Goal: Task Accomplishment & Management: Manage account settings

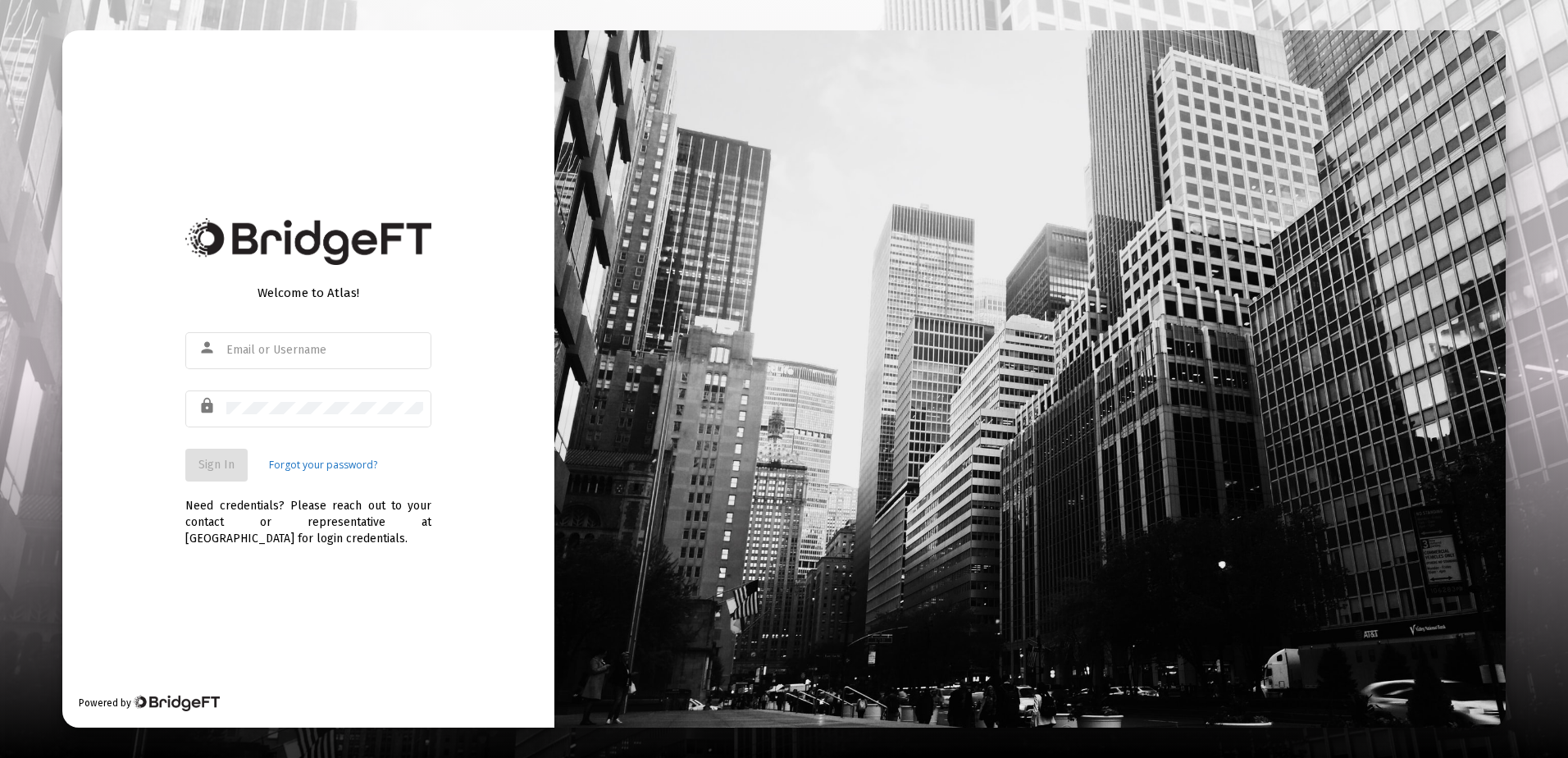
click at [277, 378] on div "person" at bounding box center [308, 358] width 246 height 53
click at [278, 358] on div at bounding box center [324, 349] width 197 height 40
click at [283, 348] on input "text" at bounding box center [324, 350] width 197 height 13
type input "[EMAIL_ADDRESS][DOMAIN_NAME]"
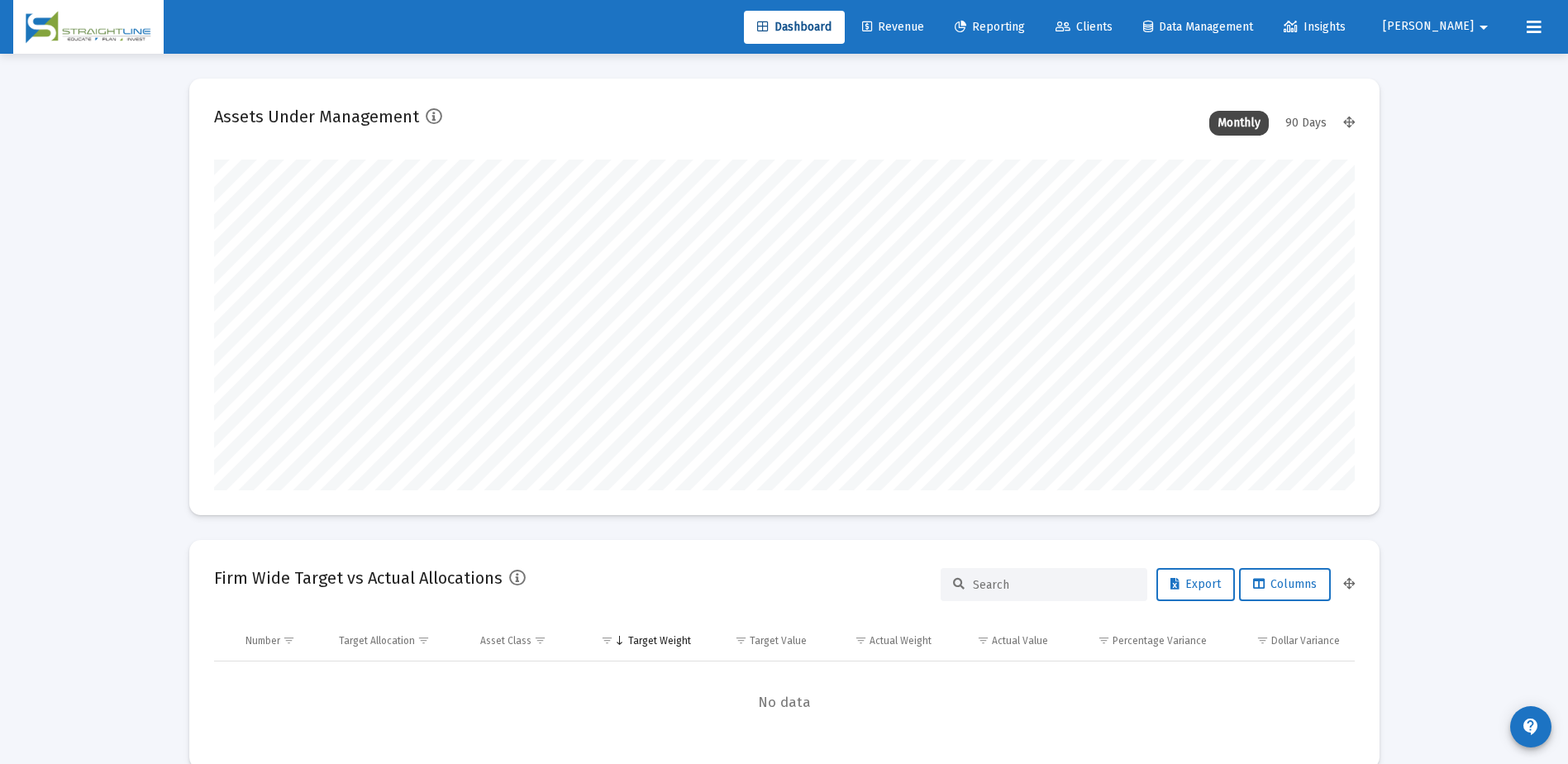
scroll to position [331, 614]
click at [937, 32] on link "Revenue" at bounding box center [893, 27] width 89 height 33
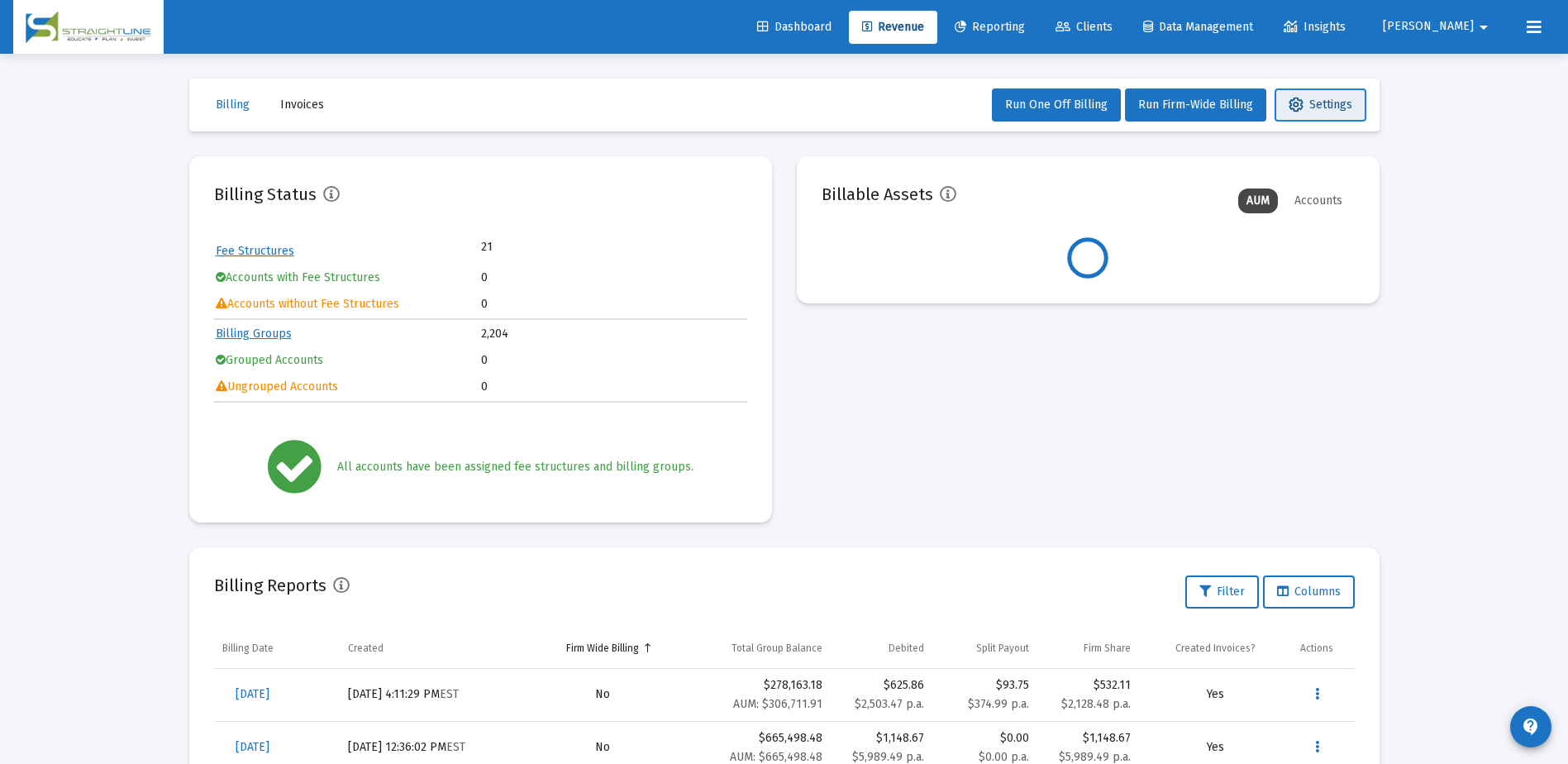
click at [1313, 103] on span "Settings" at bounding box center [1321, 105] width 64 height 14
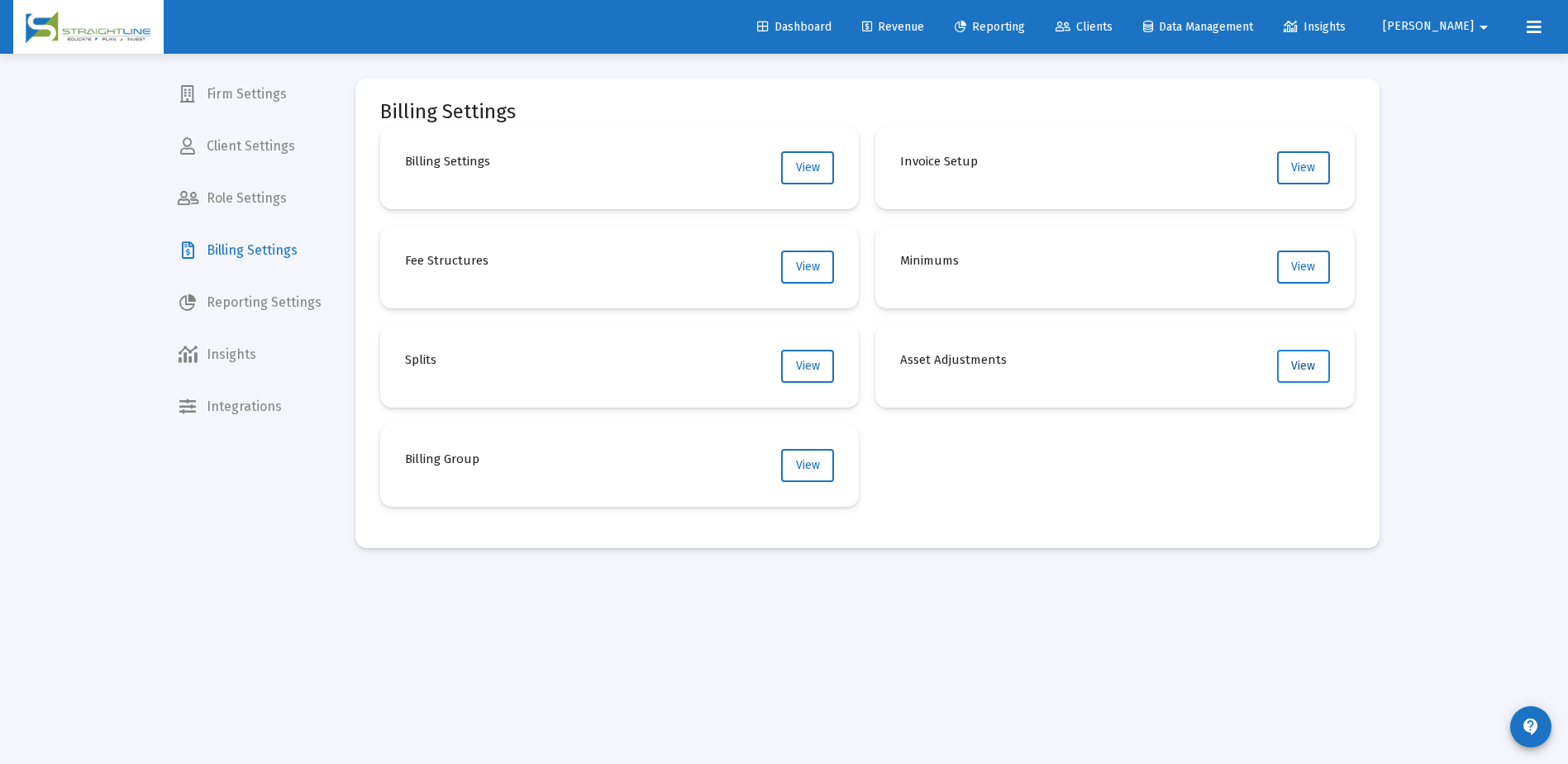
click at [1295, 370] on span "View" at bounding box center [1303, 365] width 24 height 14
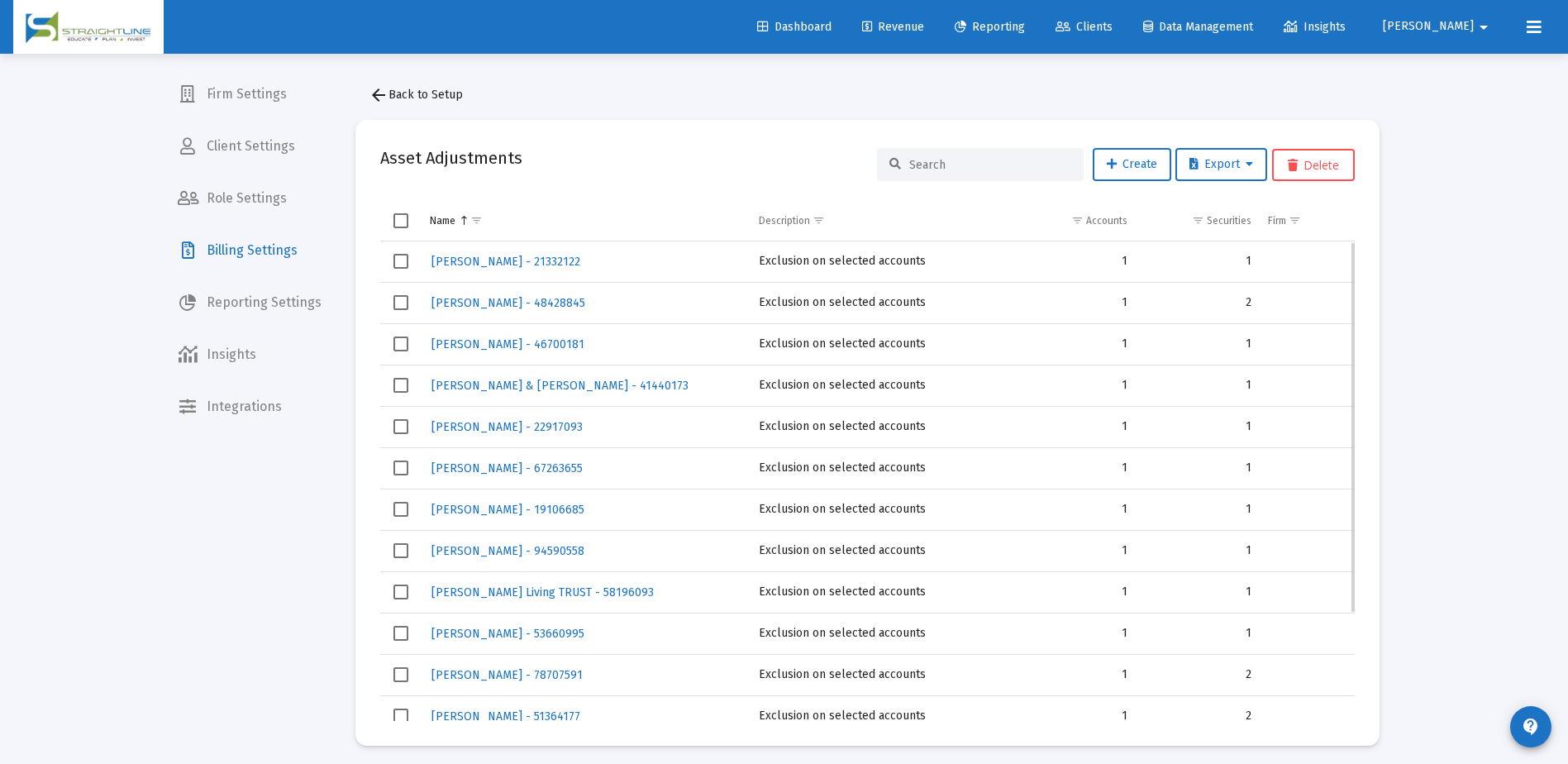
scroll to position [140, 0]
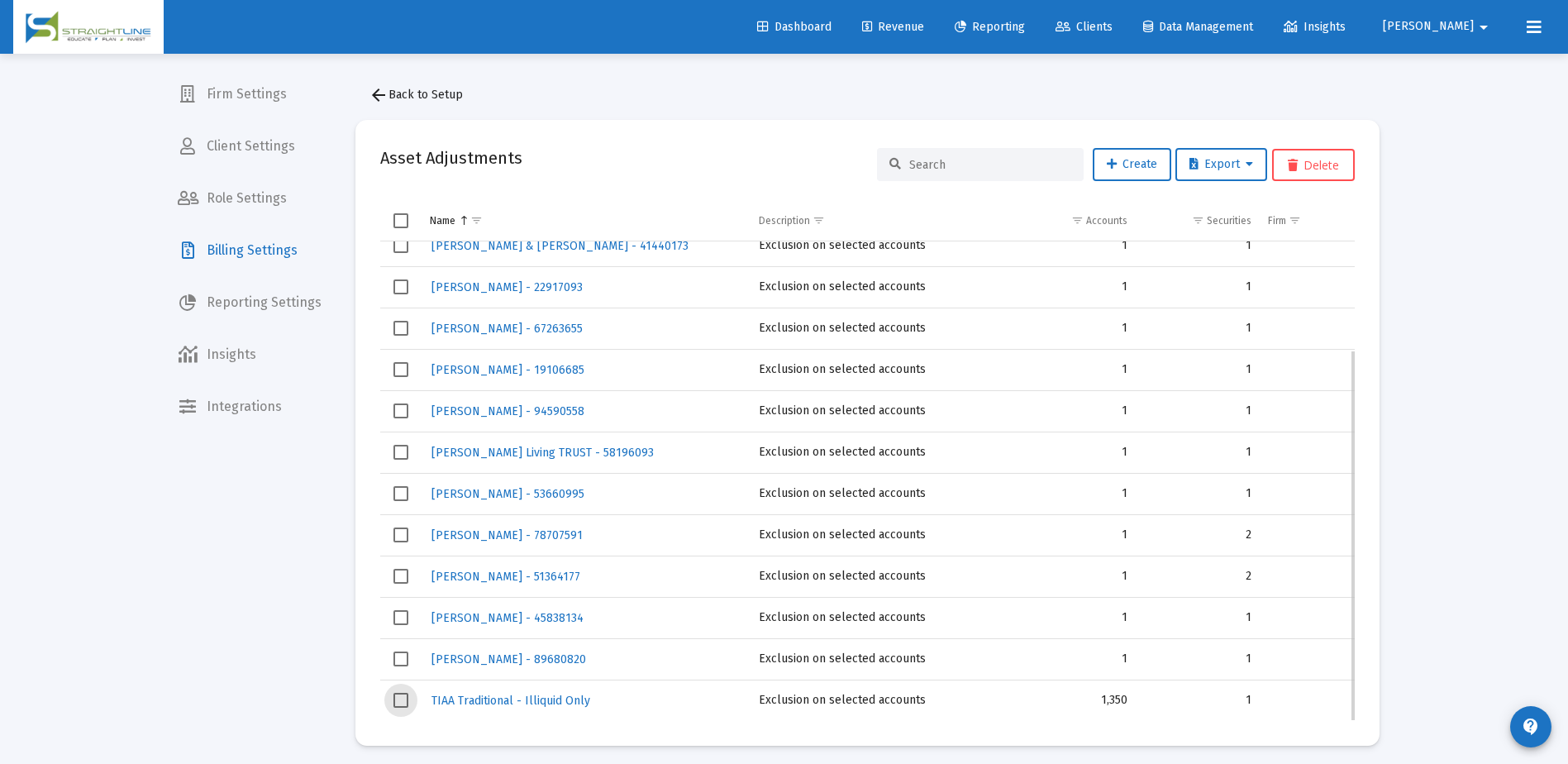
click at [394, 702] on span "Select row" at bounding box center [401, 701] width 15 height 15
click at [514, 701] on span "TIAA Traditional - Illiquid Only" at bounding box center [510, 701] width 159 height 14
